Goal: Contribute content: Add original content to the website for others to see

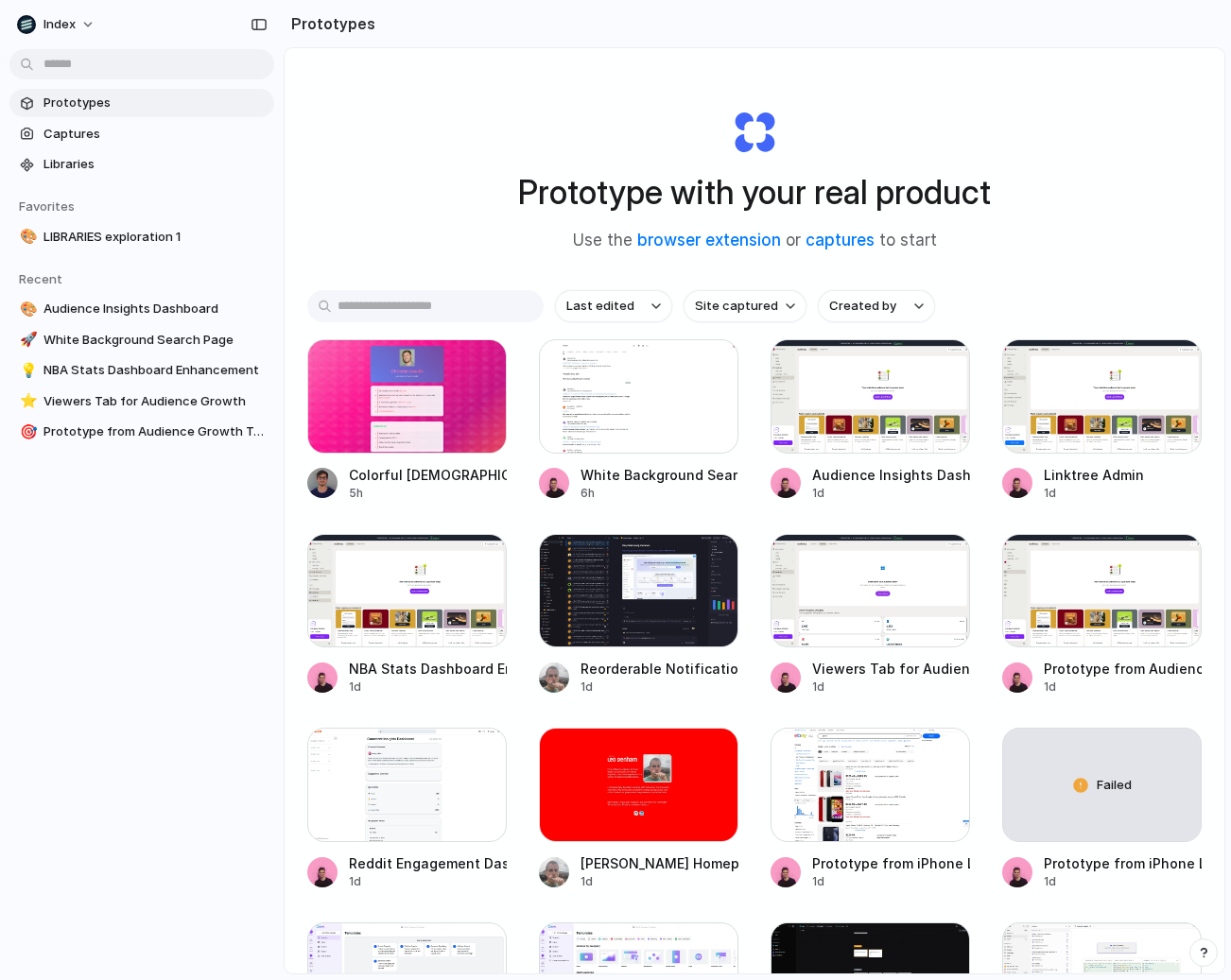
click at [427, 270] on div "Prototype with your real product Use the browser extension or captures to start" at bounding box center [754, 172] width 756 height 204
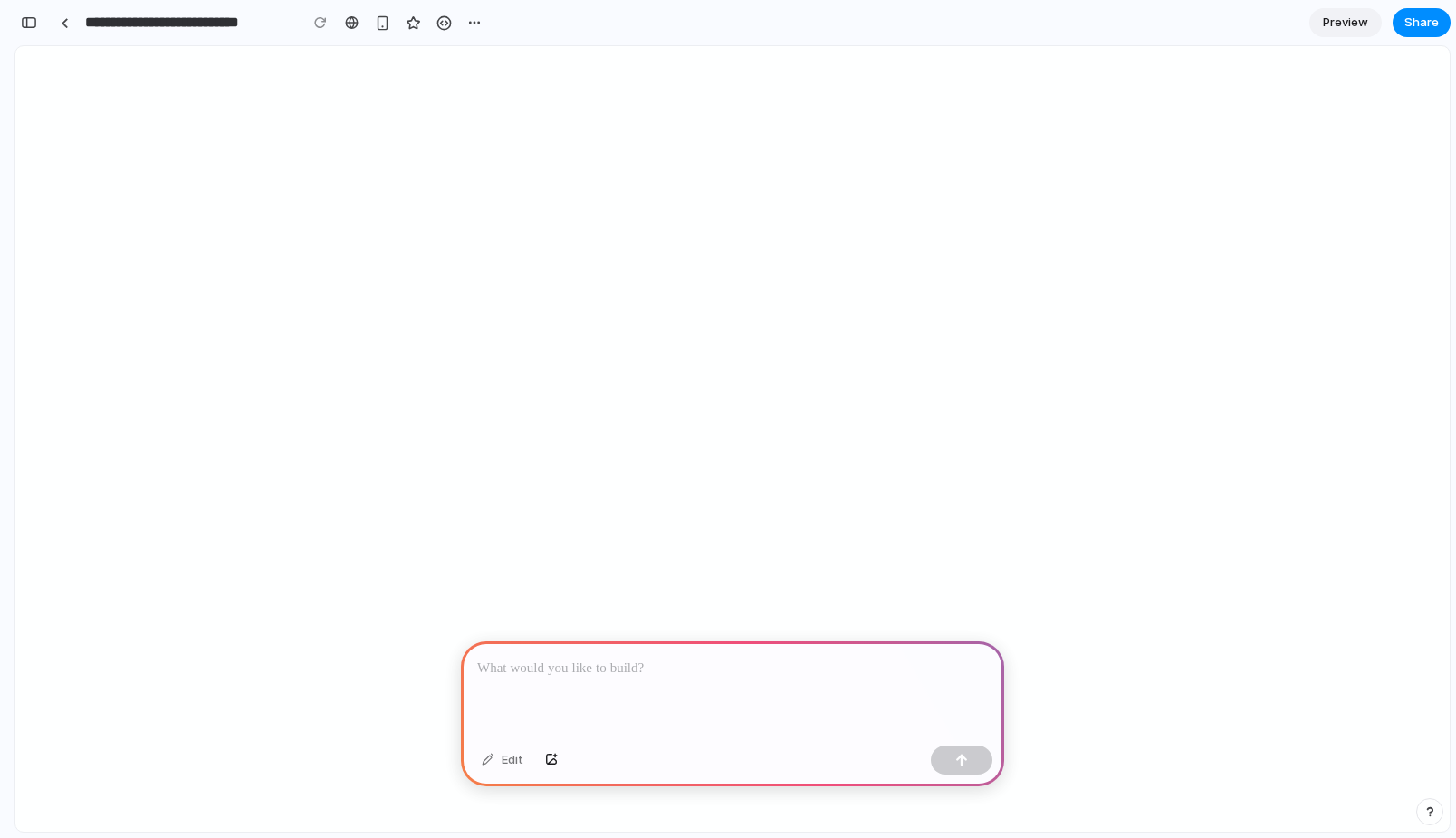
click at [588, 674] on p at bounding box center [732, 668] width 510 height 21
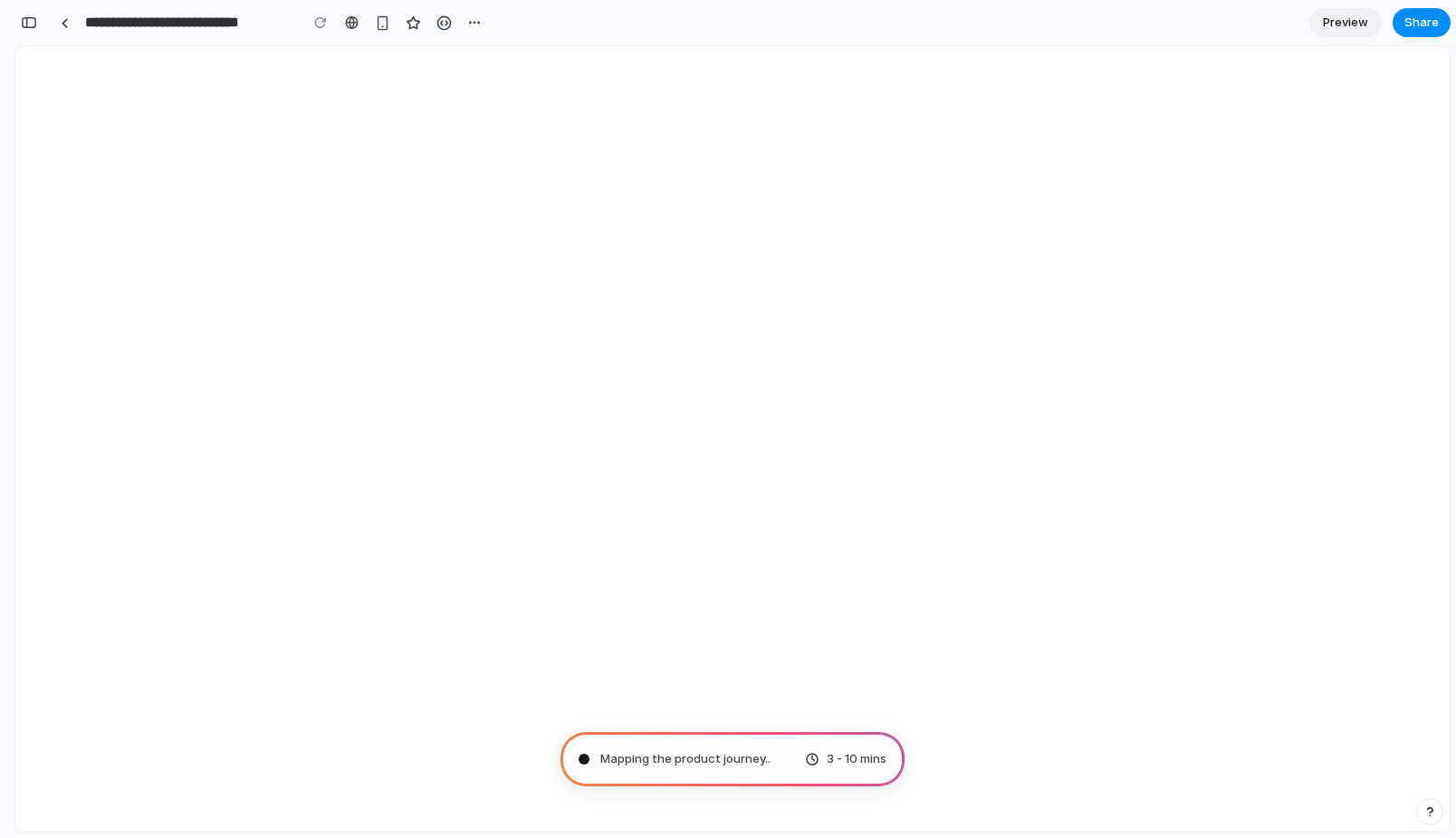
scroll to position [0, 17]
